Goal: Find specific page/section: Find specific page/section

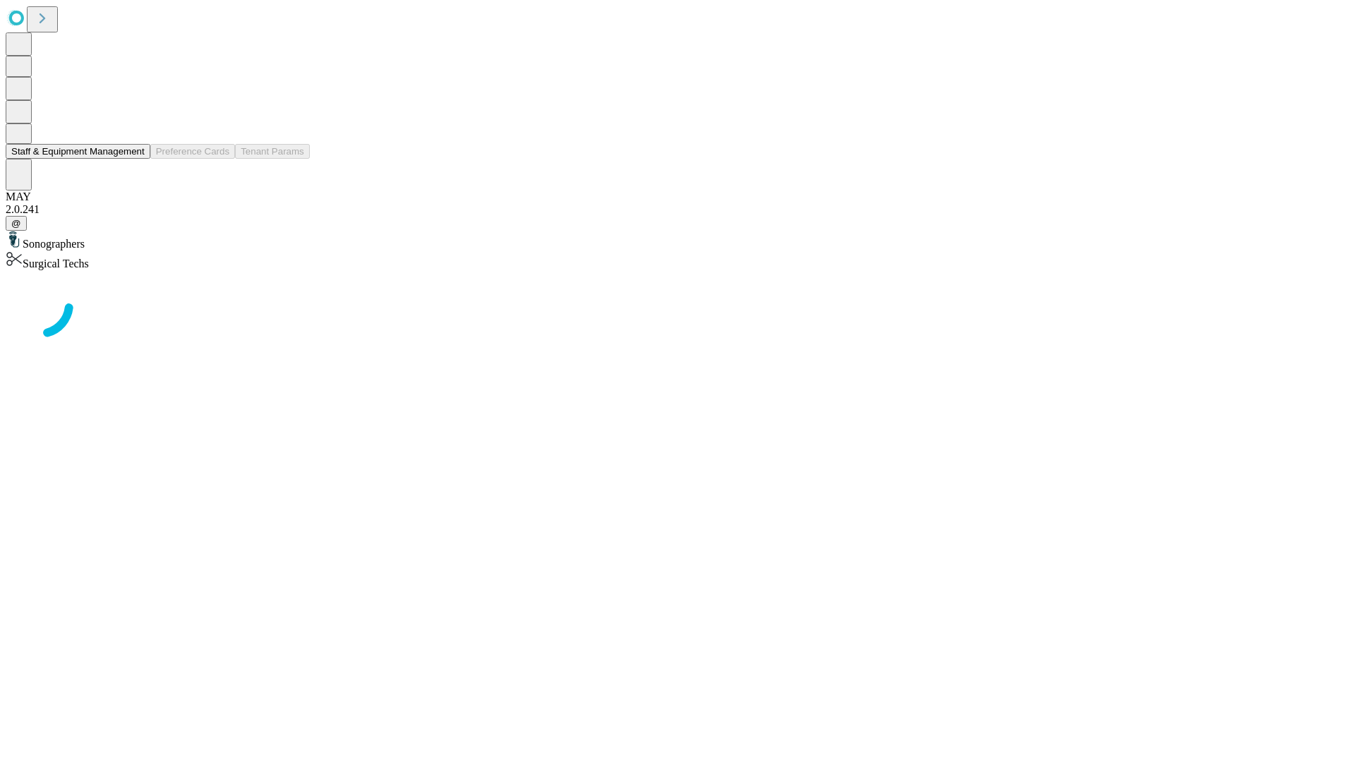
click at [135, 159] on button "Staff & Equipment Management" at bounding box center [78, 151] width 145 height 15
